Goal: Navigation & Orientation: Go to known website

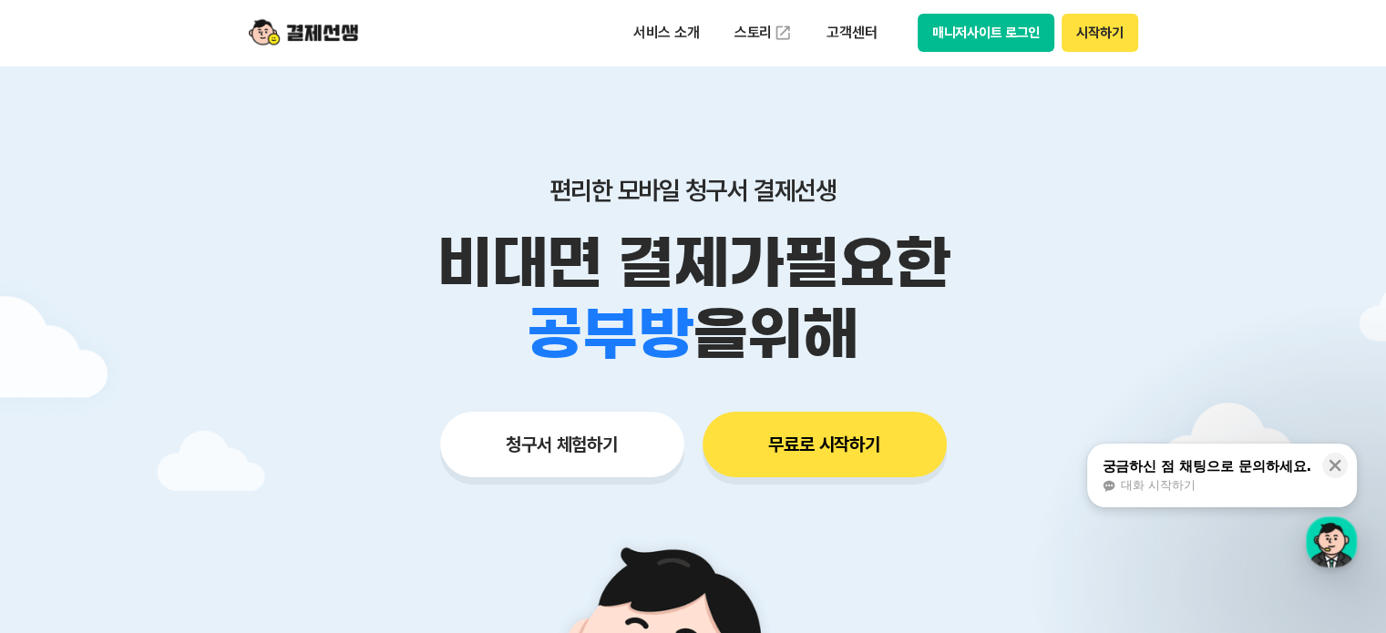
click at [1089, 37] on button "시작하기" at bounding box center [1099, 33] width 76 height 38
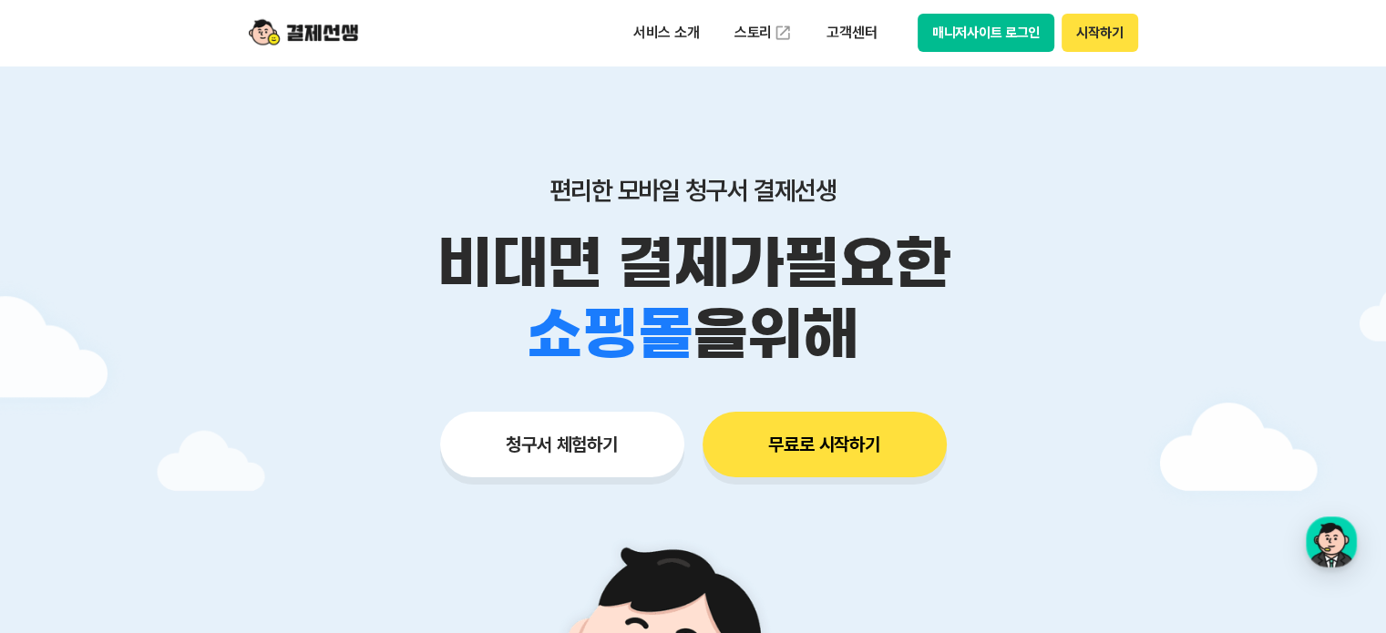
click at [1006, 43] on button "매니저사이트 로그인" at bounding box center [986, 33] width 138 height 38
click at [328, 32] on img at bounding box center [303, 32] width 109 height 35
